Goal: Find specific page/section: Find specific page/section

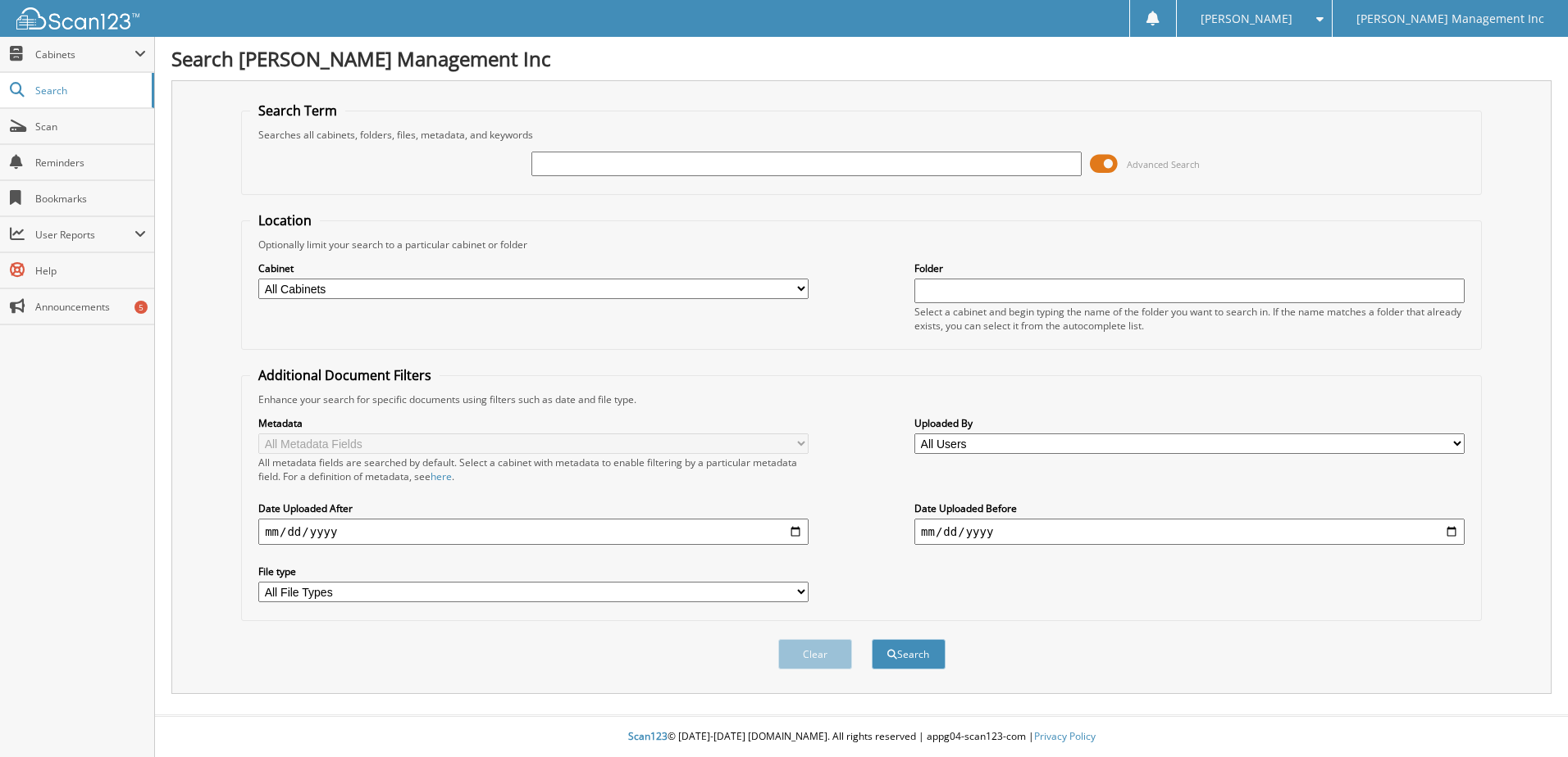
click at [762, 168] on input "text" at bounding box center [806, 164] width 550 height 25
type input "891501"
click at [872, 639] on button "Search" at bounding box center [908, 654] width 74 height 31
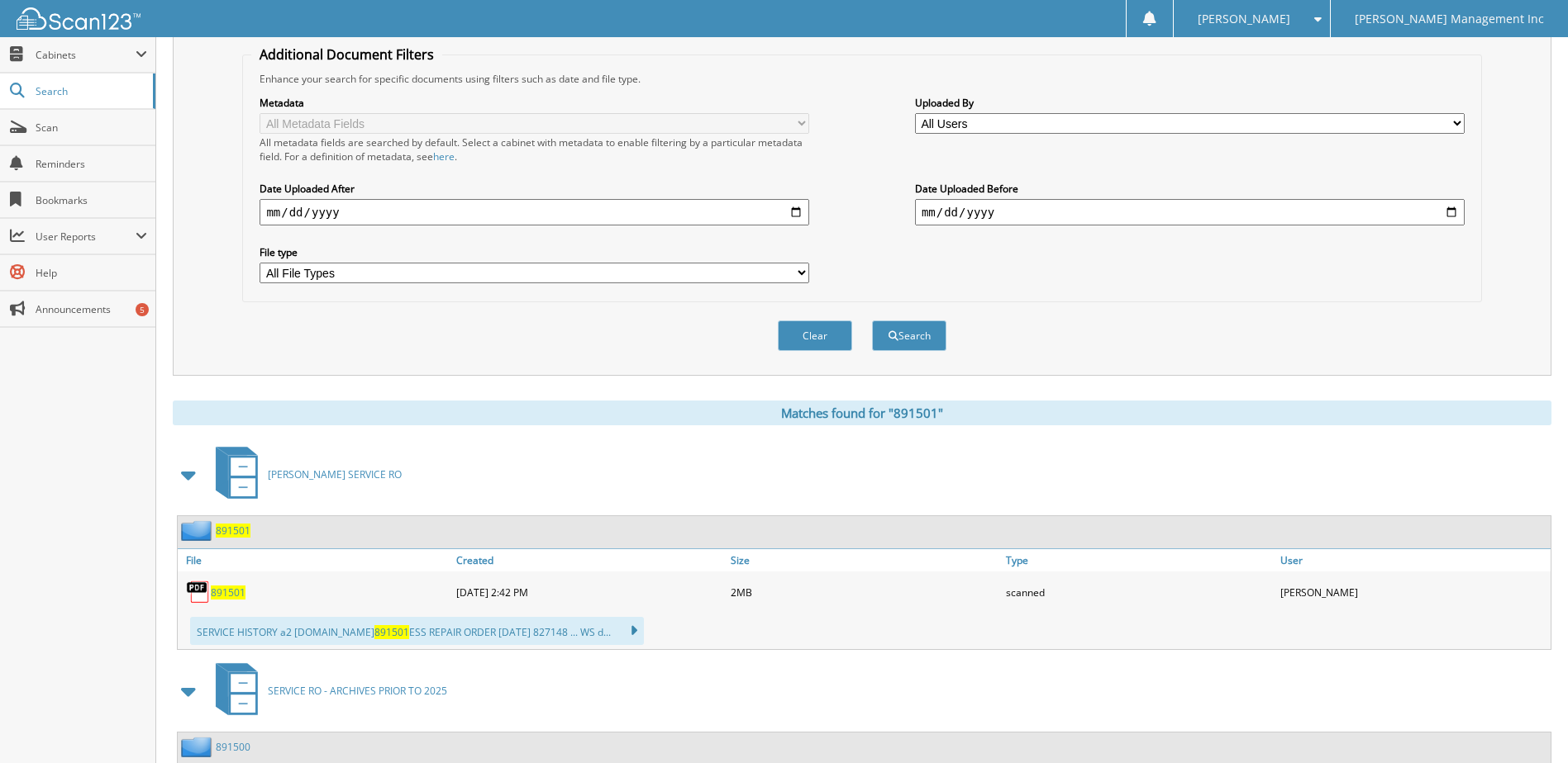
scroll to position [330, 0]
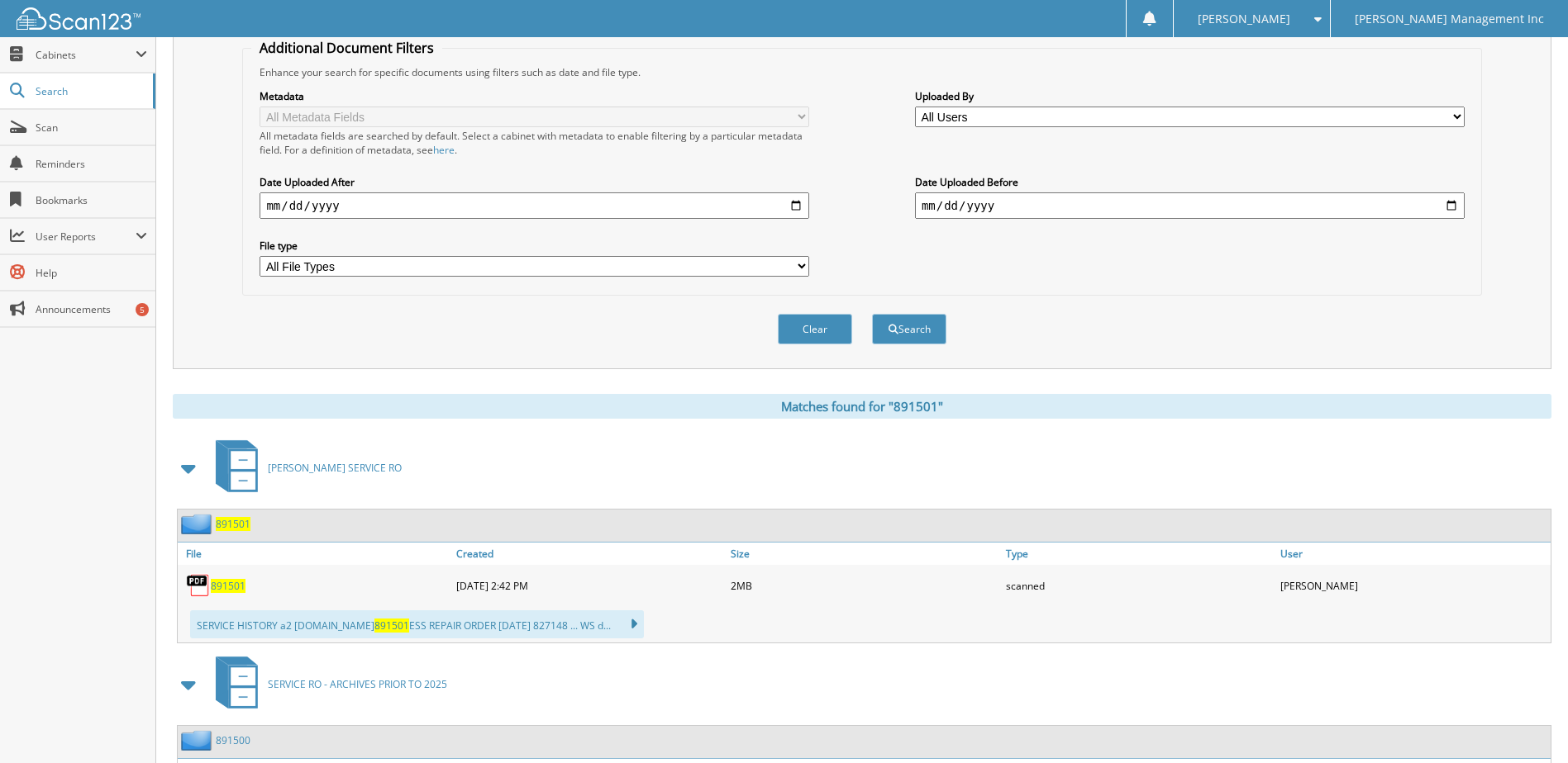
click at [234, 585] on span "891501" at bounding box center [228, 586] width 35 height 14
